Goal: Information Seeking & Learning: Learn about a topic

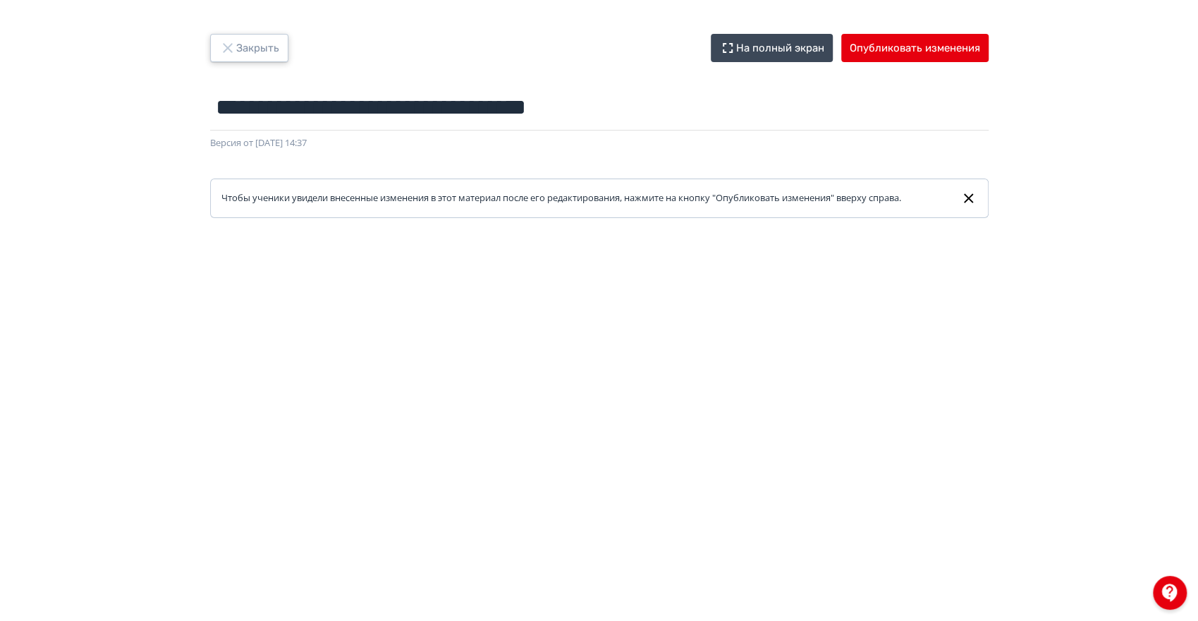
click at [250, 47] on button "Закрыть" at bounding box center [249, 48] width 78 height 28
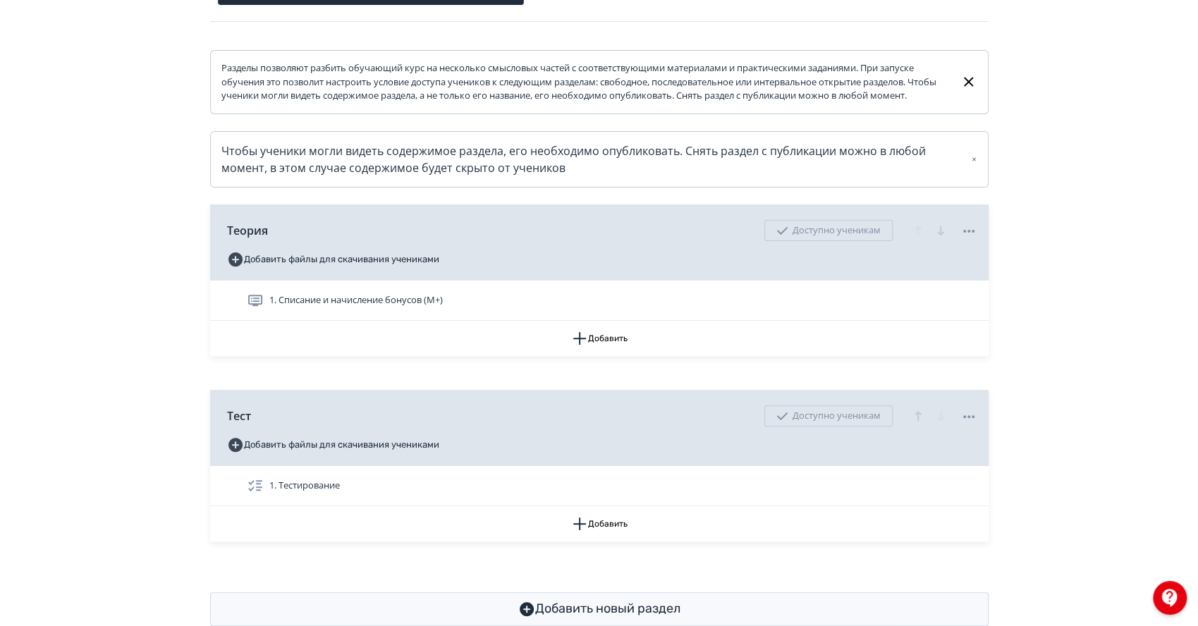
scroll to position [241, 0]
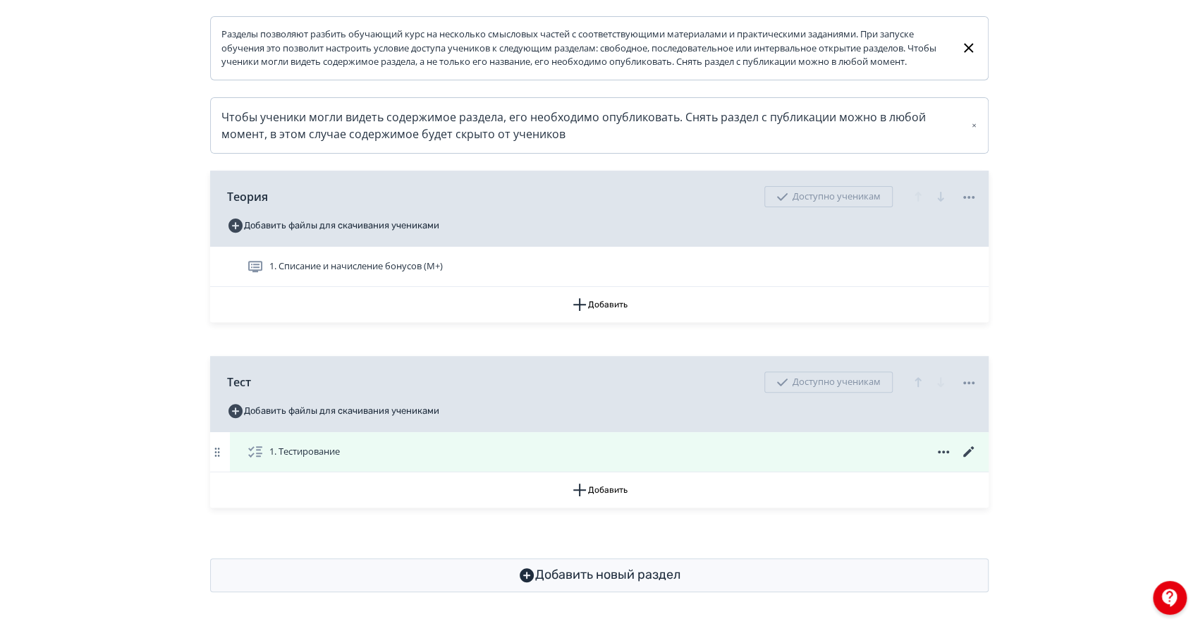
click at [317, 452] on span "1. Тестирование" at bounding box center [304, 452] width 71 height 14
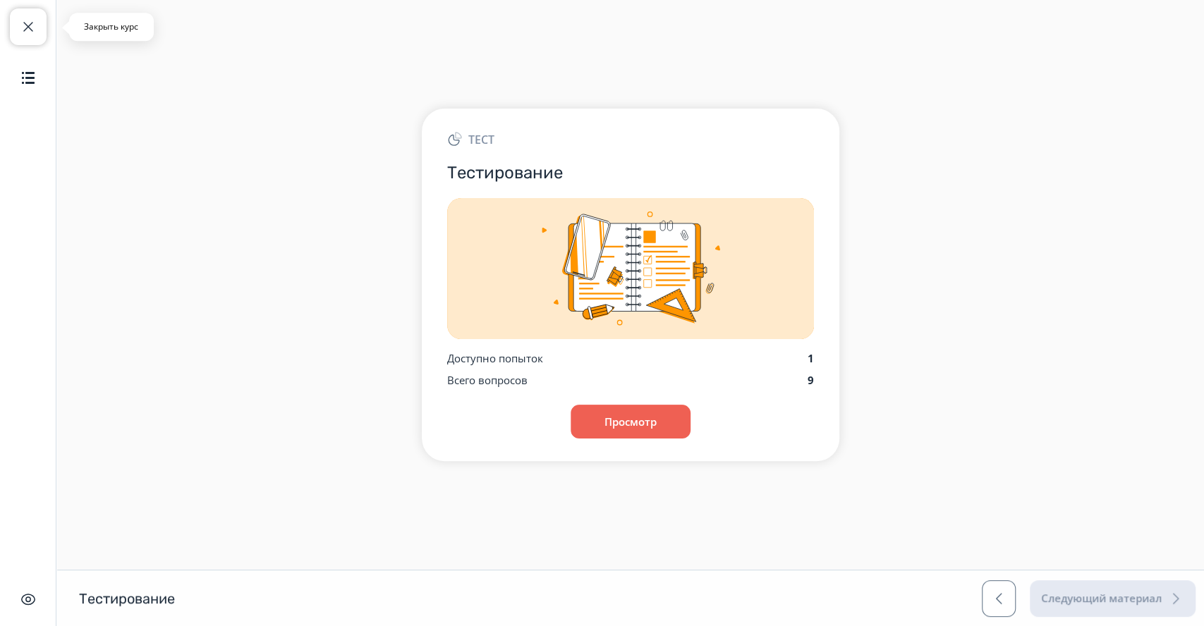
click at [20, 25] on span "button" at bounding box center [28, 26] width 17 height 17
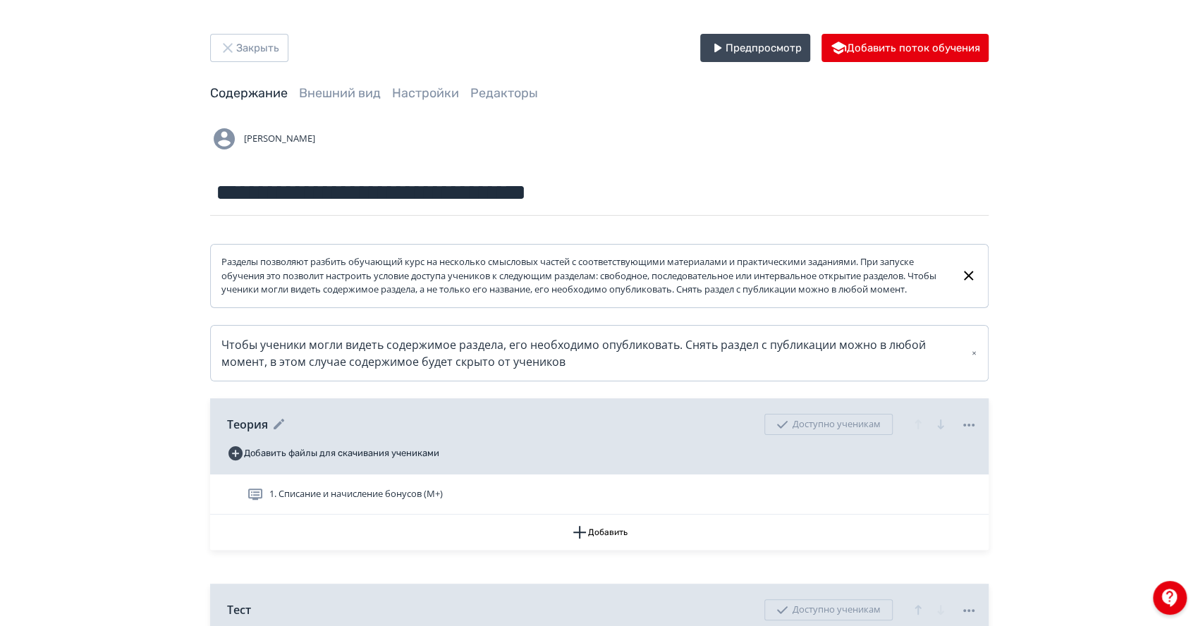
scroll to position [241, 0]
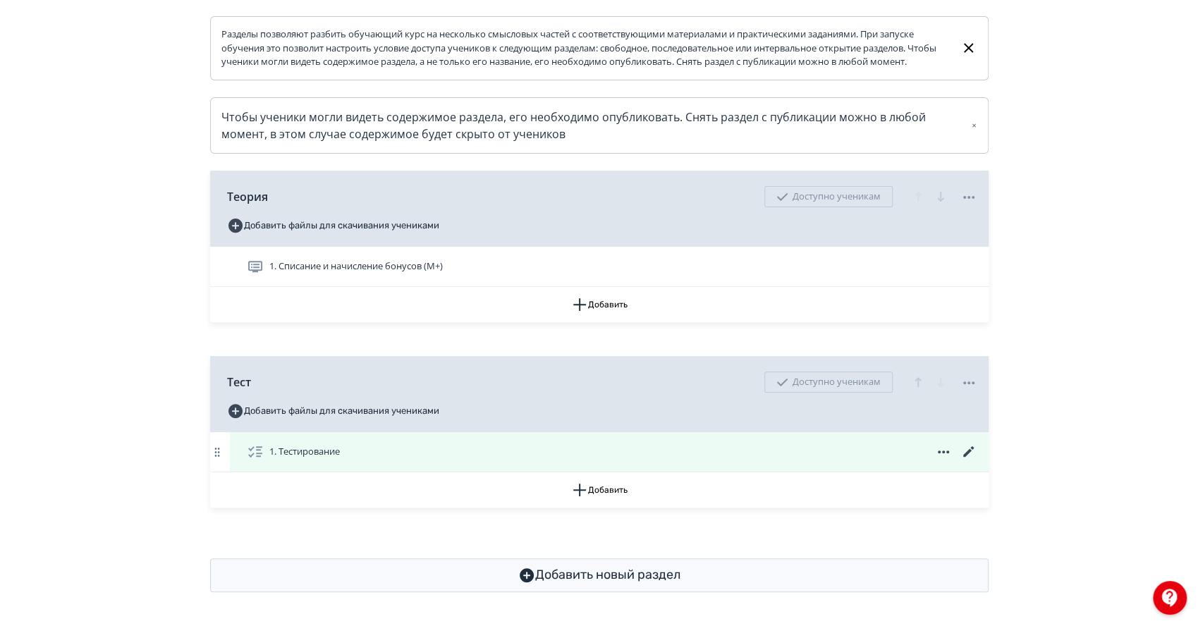
click at [968, 449] on icon at bounding box center [969, 452] width 17 height 17
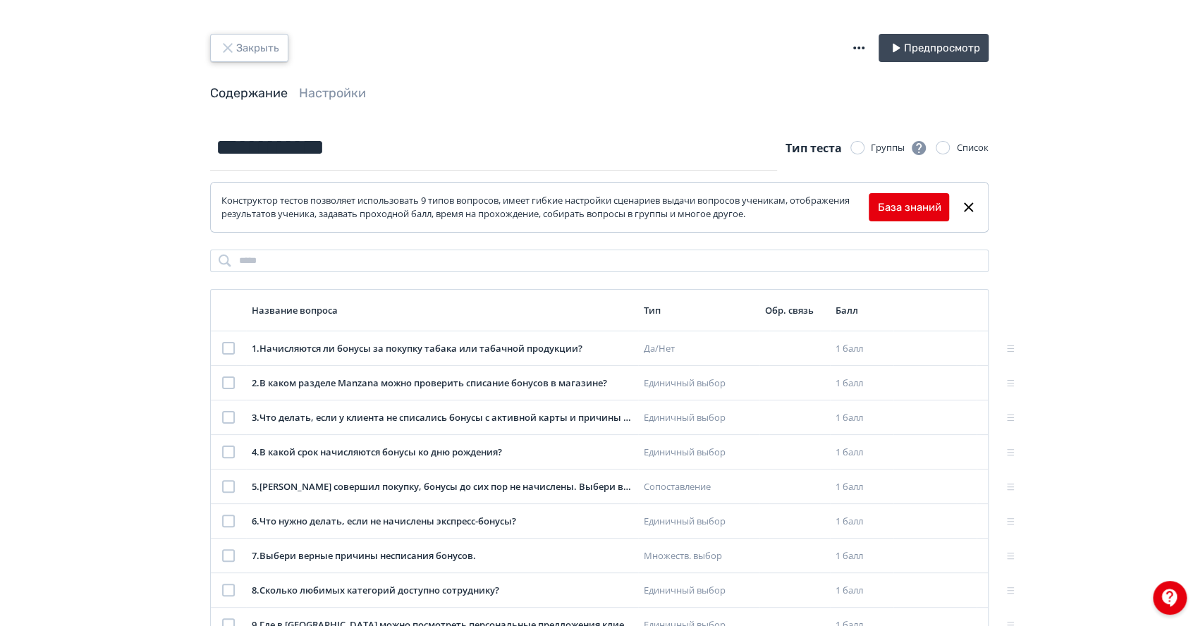
click at [258, 50] on button "Закрыть" at bounding box center [249, 48] width 78 height 28
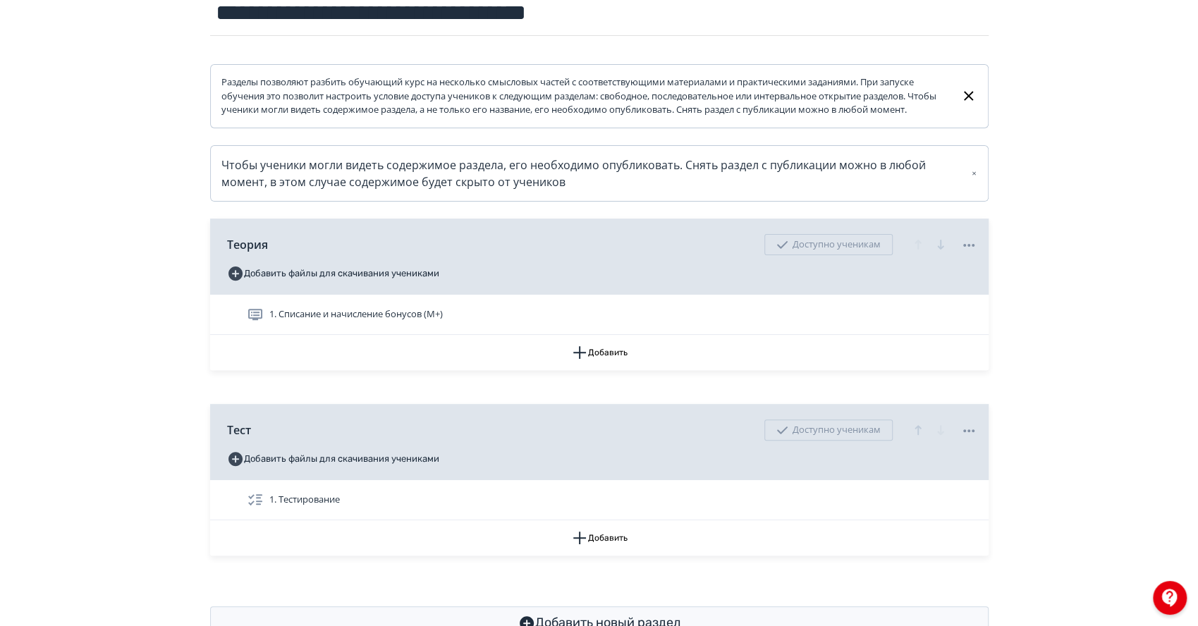
scroll to position [235, 0]
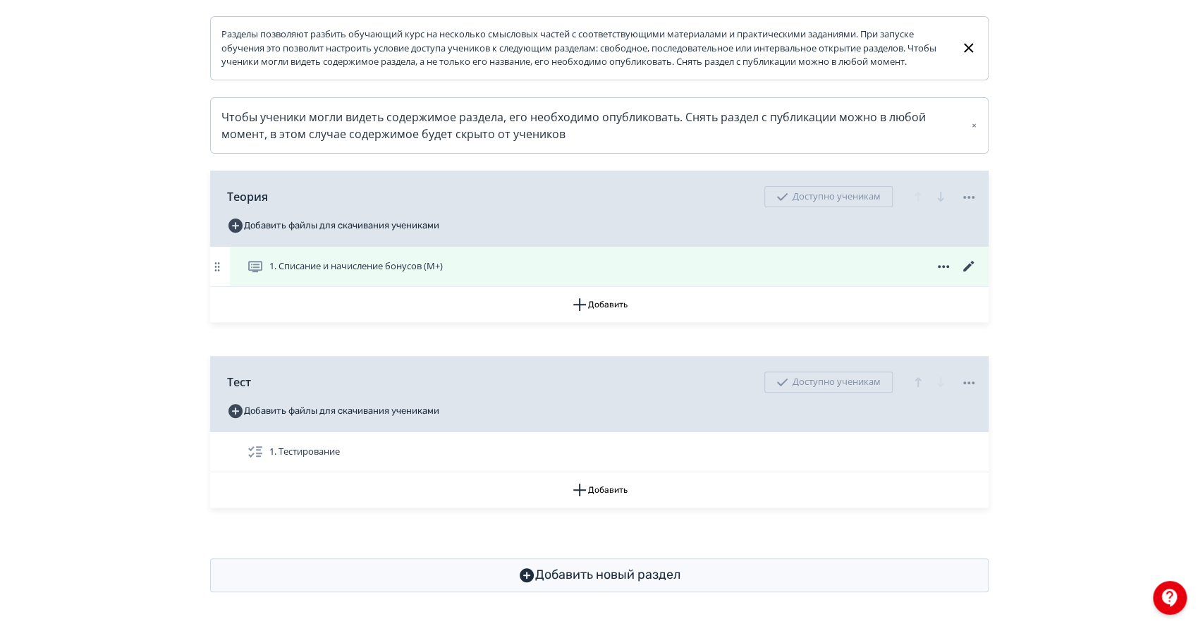
click at [516, 274] on div "1. Списание и начисление бонусов (М+)" at bounding box center [612, 266] width 731 height 17
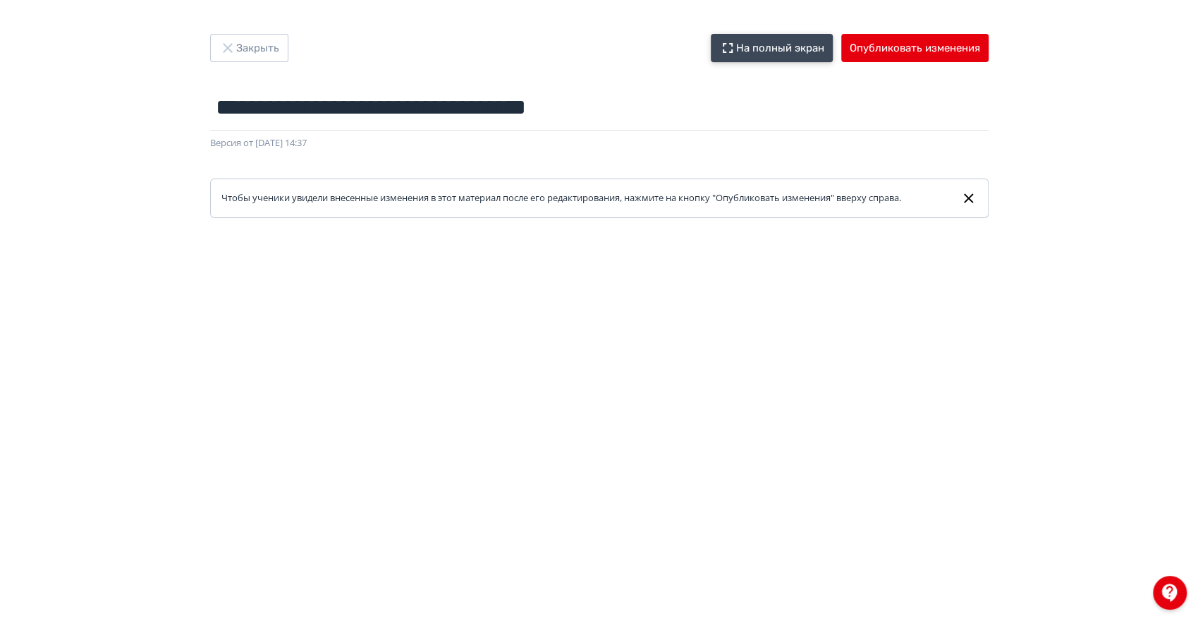
click at [784, 52] on button "На полный экран" at bounding box center [772, 48] width 122 height 28
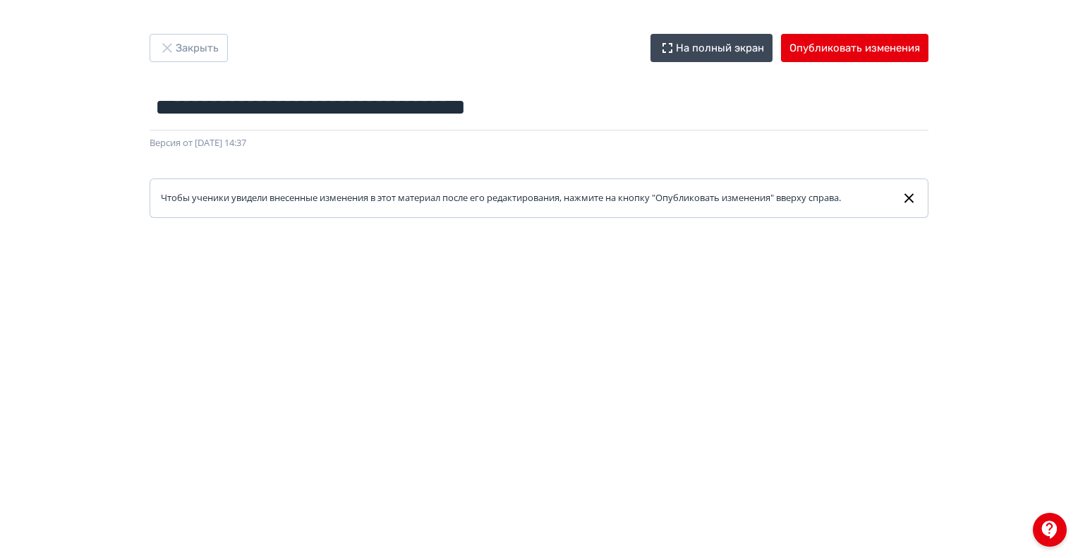
click at [175, 28] on div "**********" at bounding box center [539, 279] width 1078 height 558
click at [185, 44] on button "Закрыть" at bounding box center [189, 48] width 78 height 28
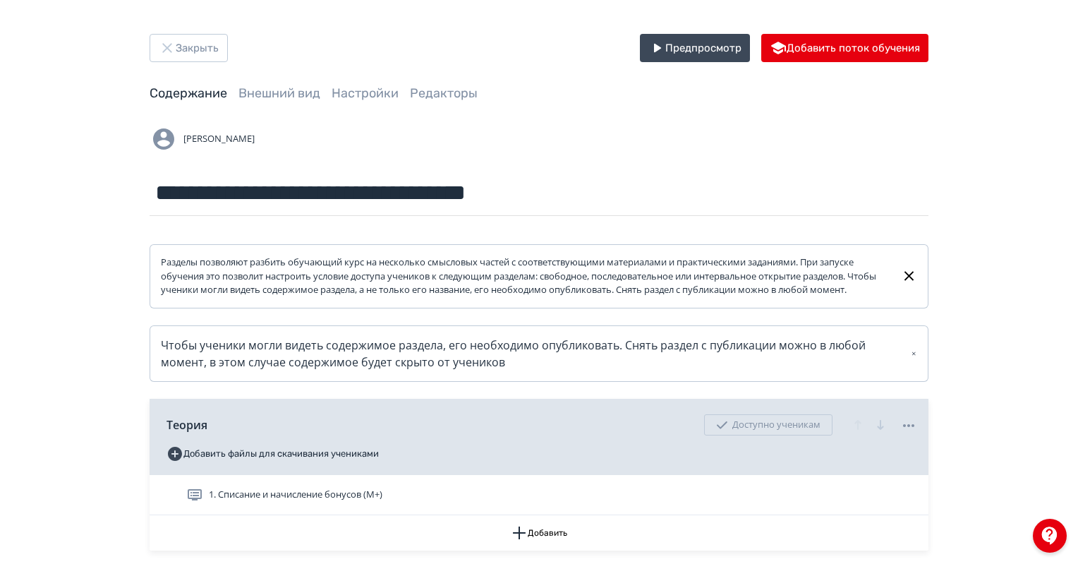
scroll to position [71, 0]
